Goal: Task Accomplishment & Management: Use online tool/utility

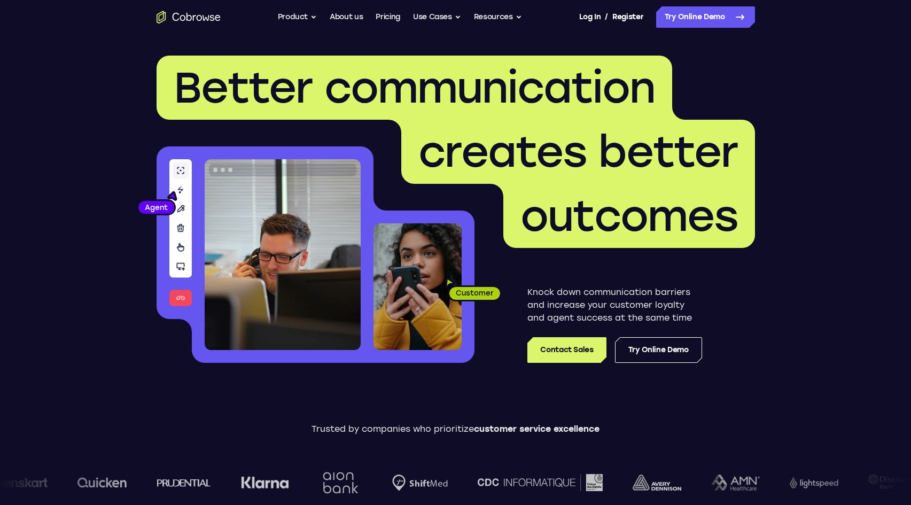
click at [704, 28] on nav "Go back Powerful, Flexible and Trustworthy. Avoid all extra friction for both A…" at bounding box center [455, 17] width 911 height 34
click at [704, 19] on link "Try Online Demo" at bounding box center [705, 16] width 99 height 21
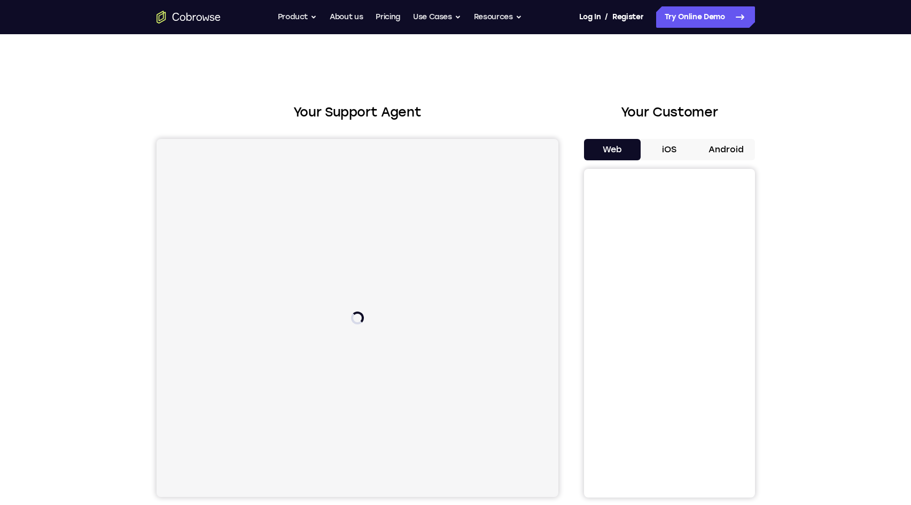
click at [729, 149] on button "Android" at bounding box center [726, 149] width 57 height 21
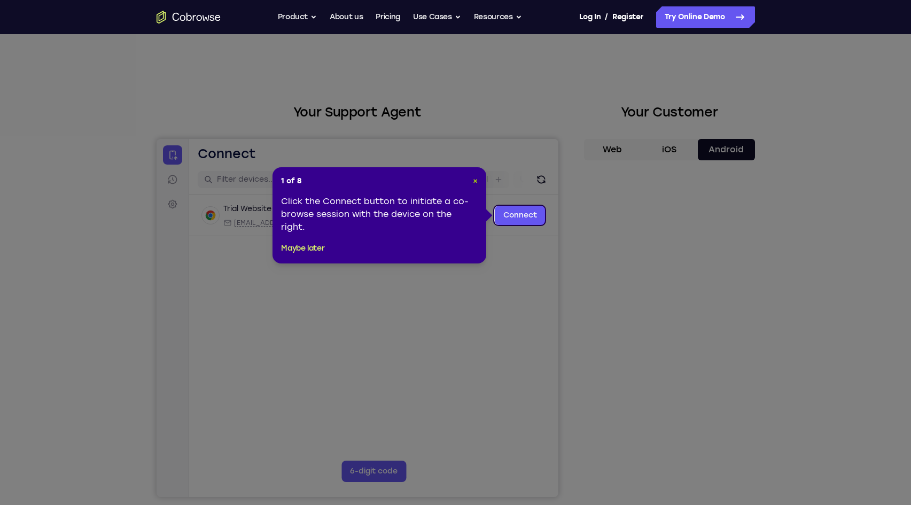
click at [473, 177] on span "×" at bounding box center [475, 180] width 5 height 9
